Goal: Task Accomplishment & Management: Manage account settings

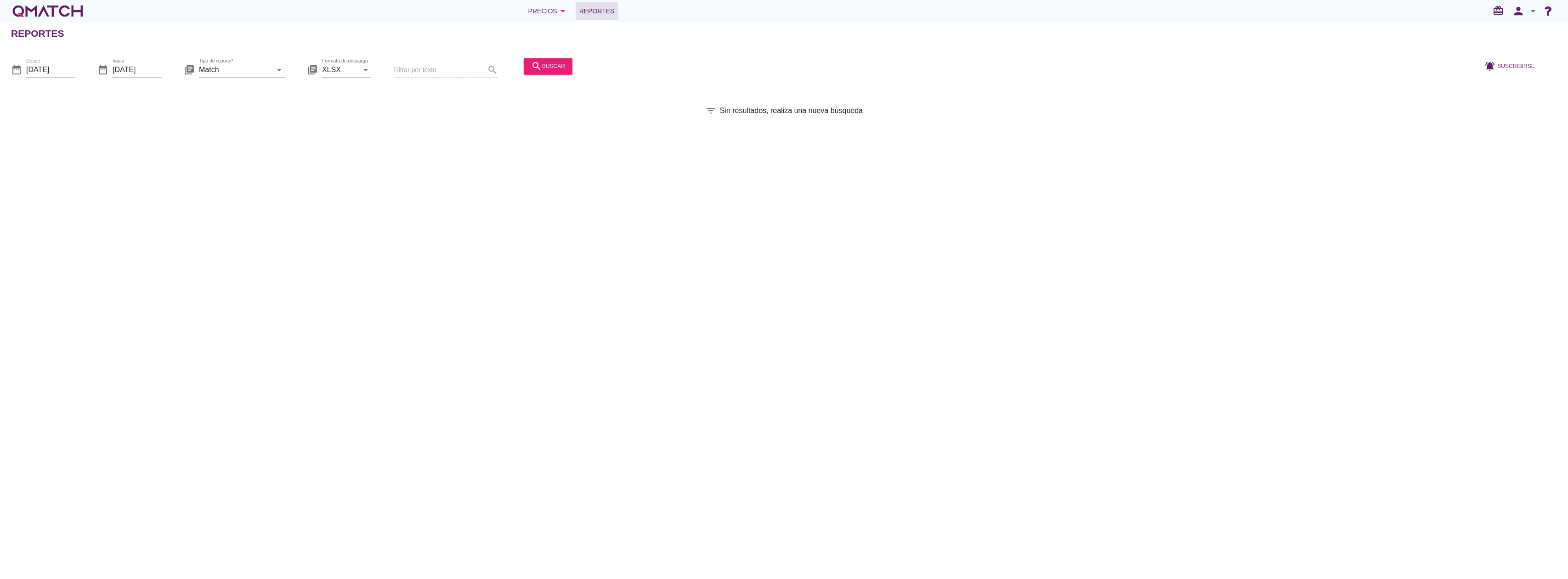
click at [1532, 12] on icon "arrow_drop_down" at bounding box center [1532, 11] width 11 height 11
click at [1491, 106] on div "Cerrar sesión" at bounding box center [1508, 100] width 77 height 11
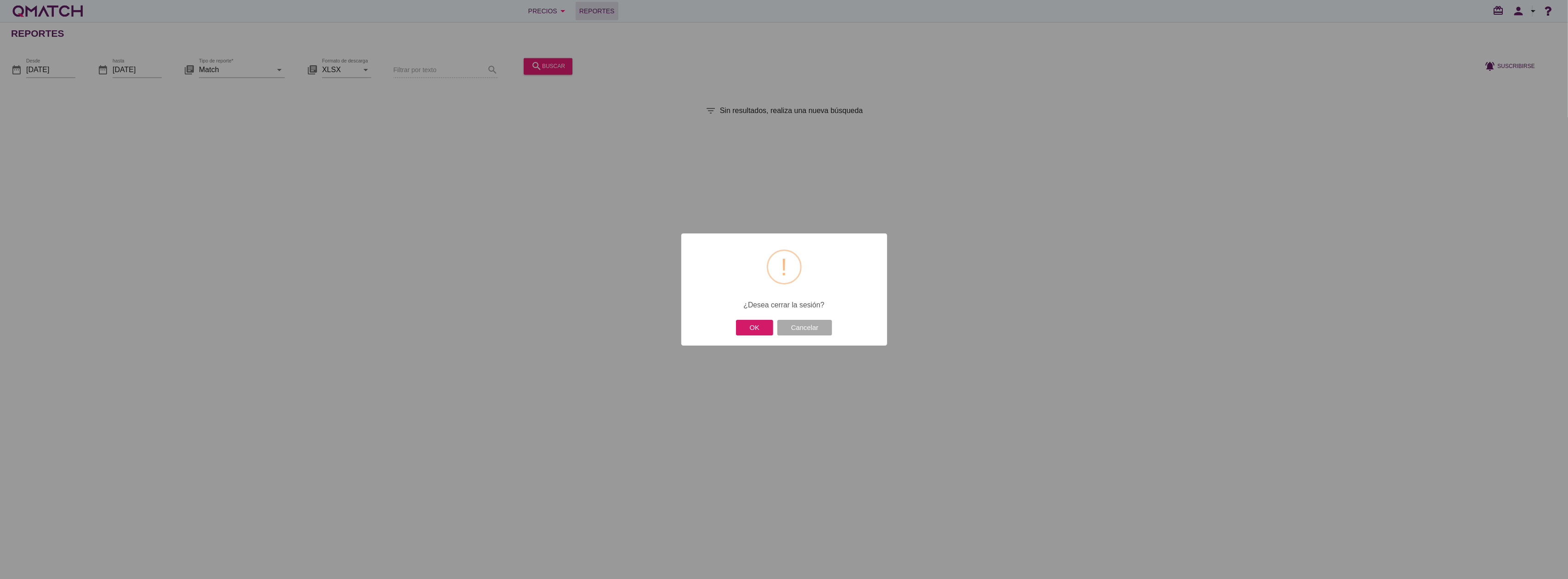
click at [741, 328] on button "OK" at bounding box center [754, 327] width 37 height 16
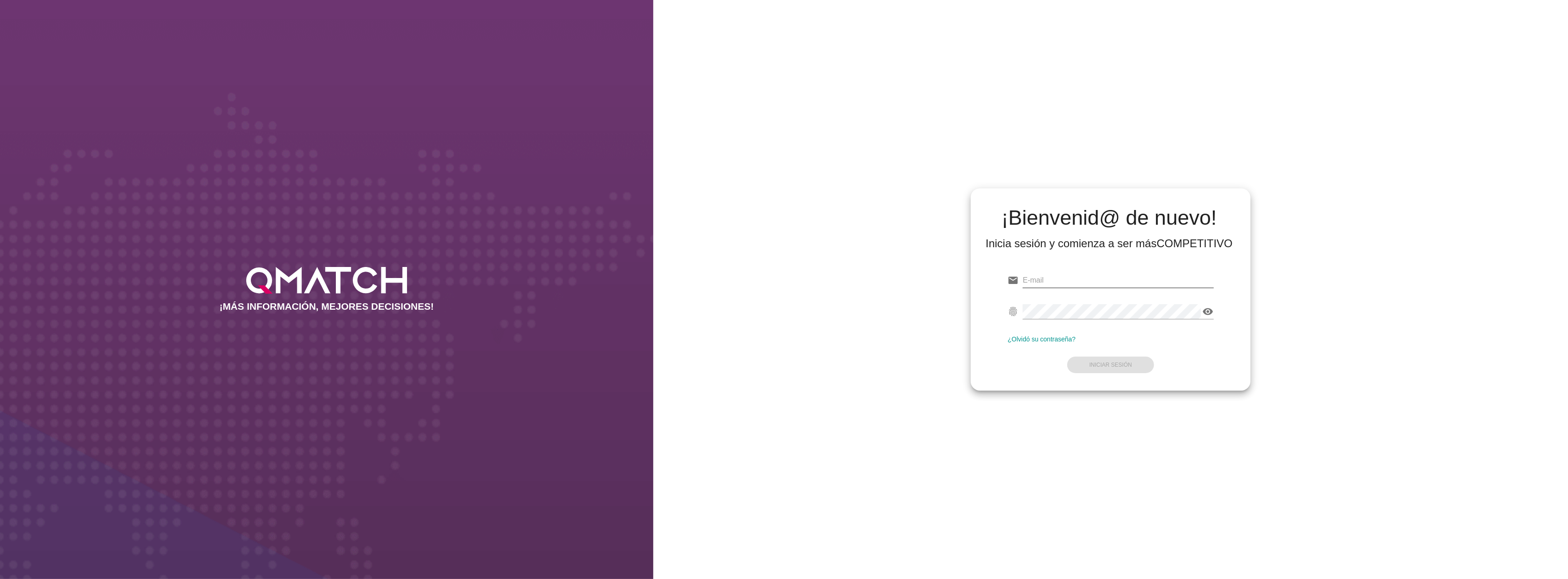
click at [1129, 277] on input "email" at bounding box center [1118, 279] width 190 height 14
type input "[EMAIL_ADDRESS][DOMAIN_NAME]"
click at [1128, 362] on strong "Iniciar Sesión" at bounding box center [1111, 364] width 42 height 7
